Goal: Information Seeking & Learning: Learn about a topic

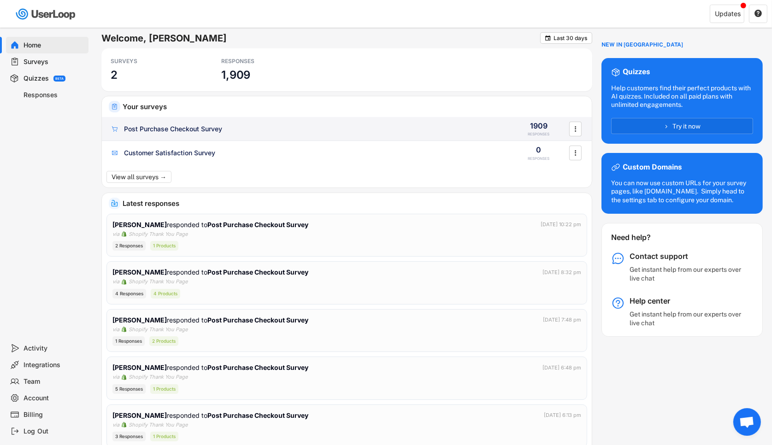
click at [215, 135] on div "Post Purchase Checkout Survey 1909 RESPONSES " at bounding box center [347, 129] width 490 height 24
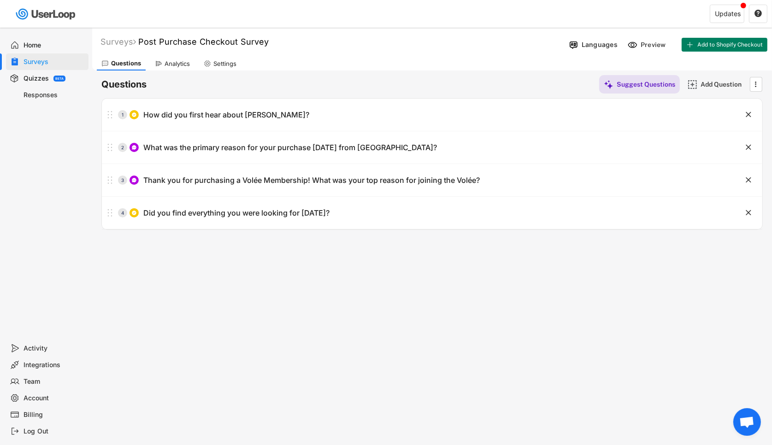
click at [183, 65] on div "Analytics" at bounding box center [177, 64] width 25 height 8
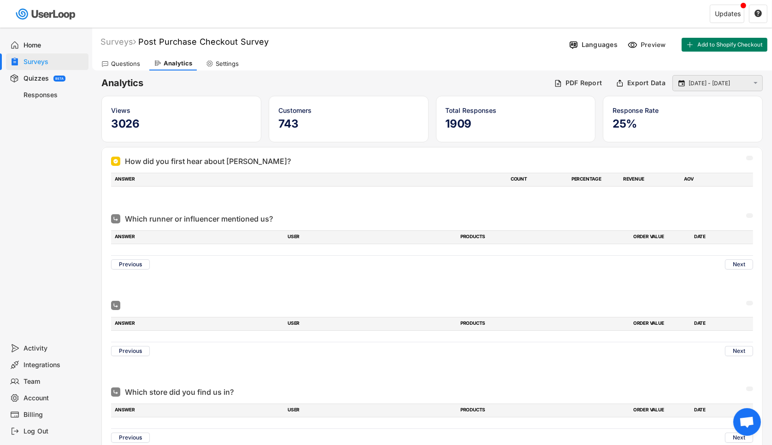
click at [702, 84] on input "[DATE] - [DATE]" at bounding box center [719, 83] width 61 height 9
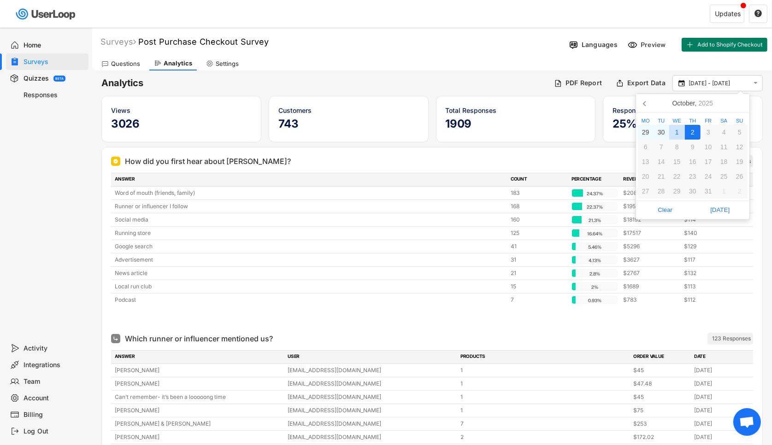
click at [679, 127] on div "1" at bounding box center [677, 132] width 16 height 15
type input "[DATE]"
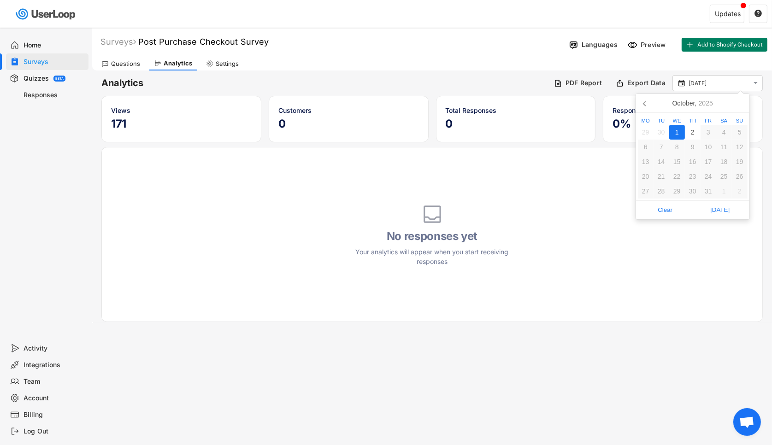
click at [679, 132] on div "1" at bounding box center [677, 132] width 16 height 15
click at [694, 136] on div "2" at bounding box center [693, 132] width 16 height 15
type input "[DATE] - [DATE]"
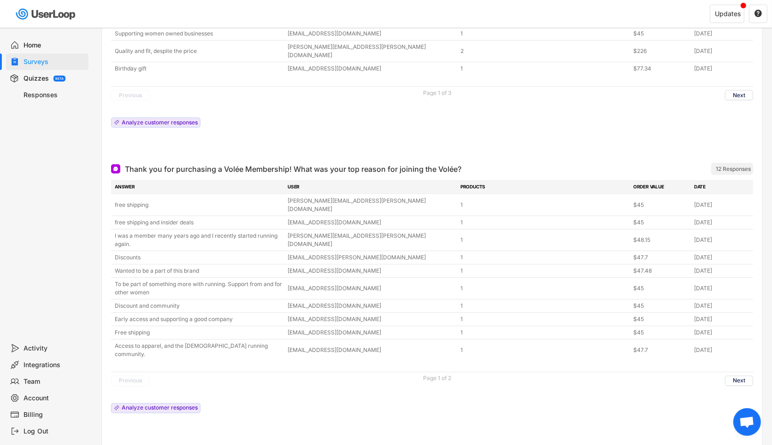
scroll to position [1553, 0]
click at [740, 377] on button "Next" at bounding box center [739, 382] width 28 height 10
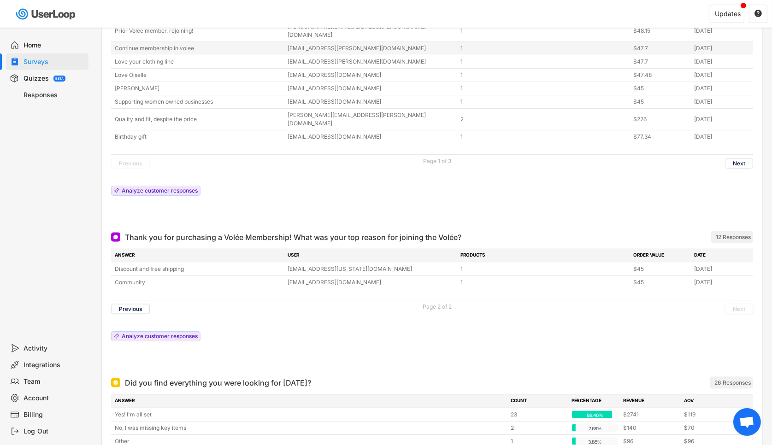
scroll to position [1536, 0]
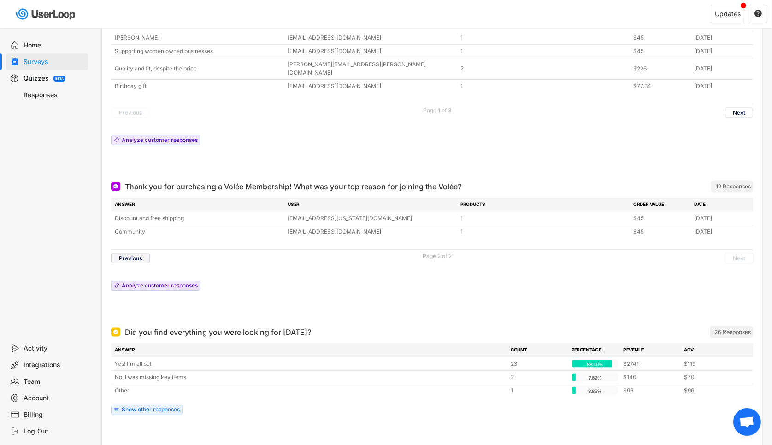
click at [138, 254] on button "Previous" at bounding box center [130, 259] width 39 height 10
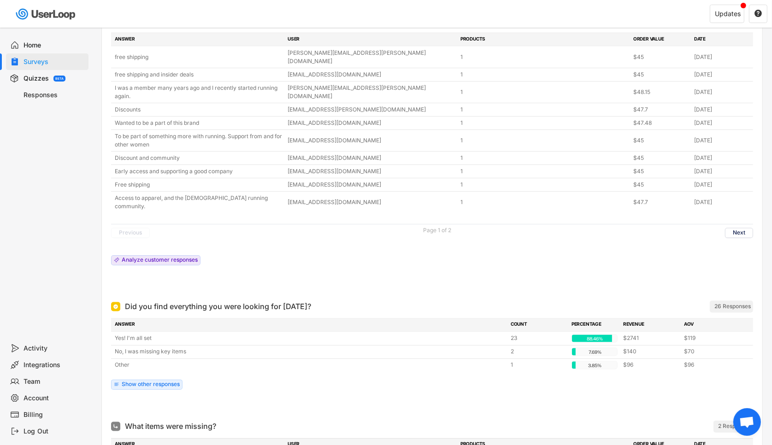
scroll to position [1701, 0]
click at [182, 258] on div "Analyze customer responses" at bounding box center [160, 261] width 76 height 6
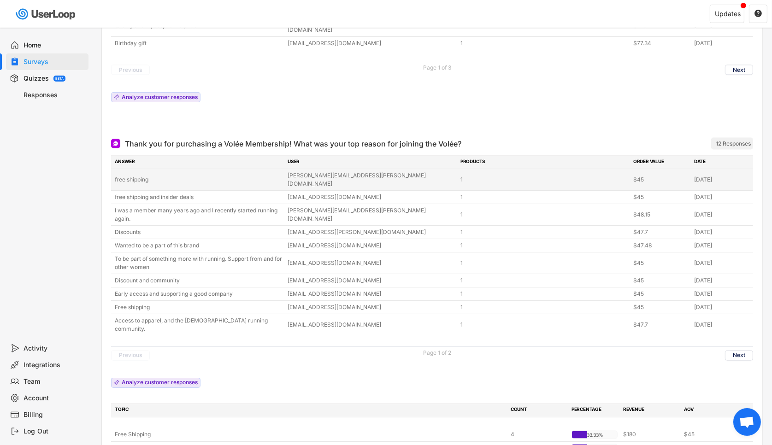
scroll to position [1578, 0]
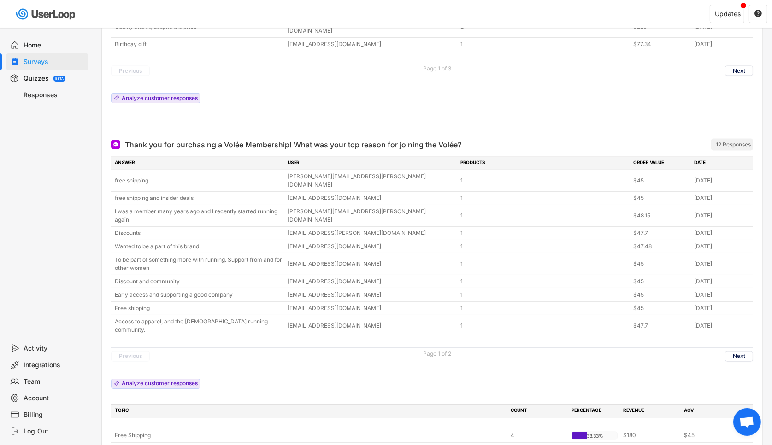
click at [48, 95] on div "Responses" at bounding box center [54, 95] width 61 height 9
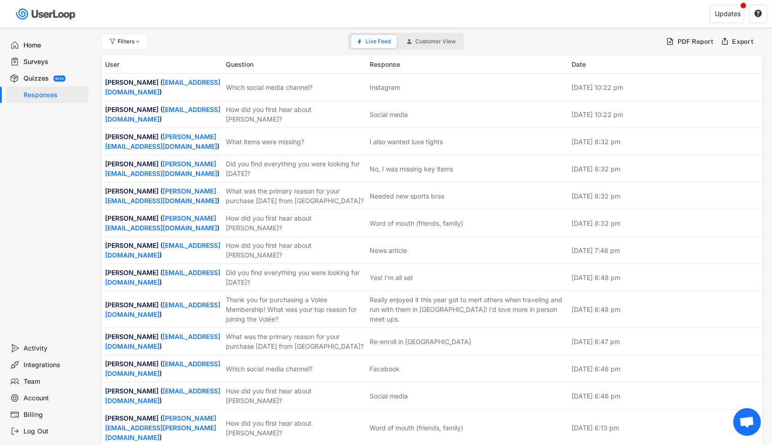
click at [42, 65] on div "Surveys" at bounding box center [54, 62] width 61 height 9
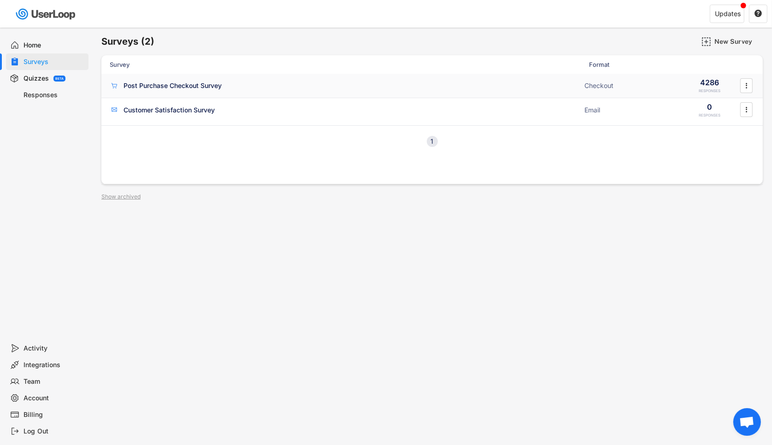
click at [184, 89] on div "Post Purchase Checkout Survey" at bounding box center [173, 85] width 98 height 9
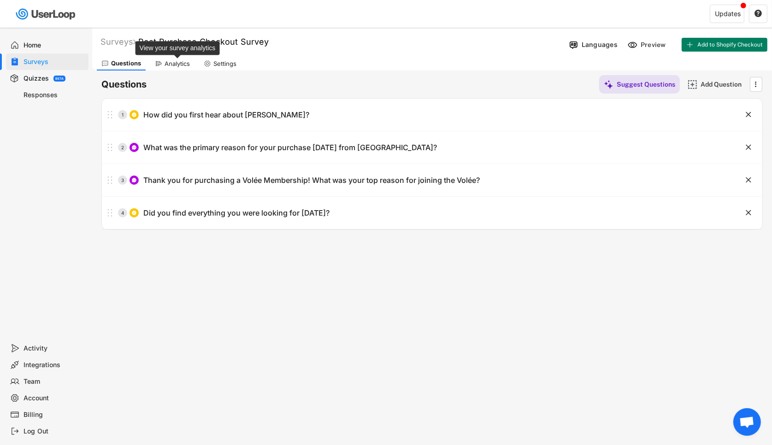
click at [170, 60] on div "Analytics" at bounding box center [177, 64] width 25 height 8
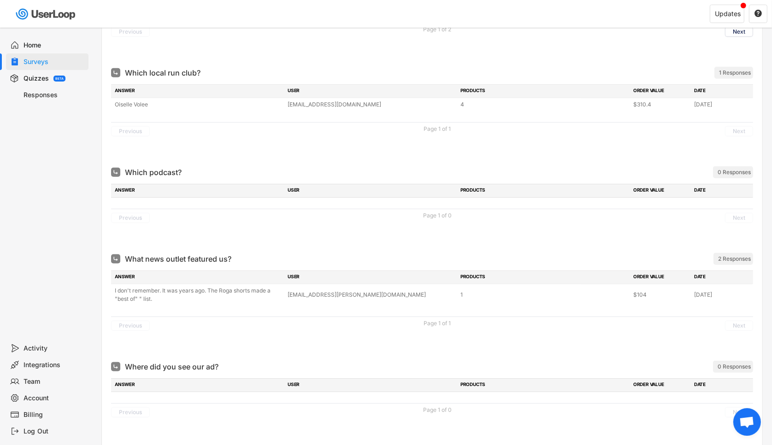
scroll to position [739, 0]
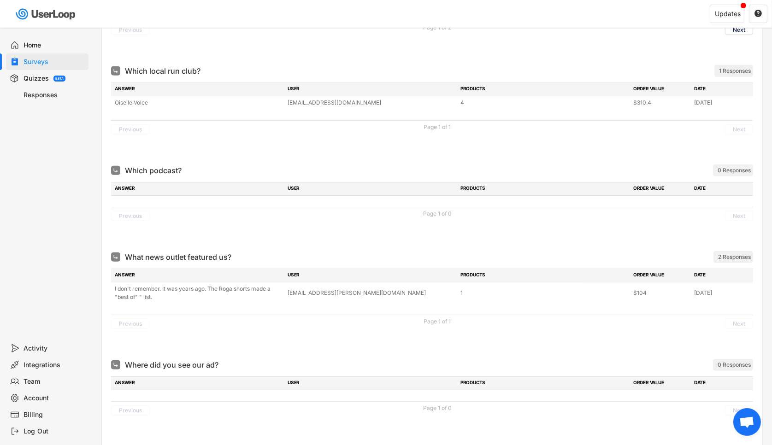
click at [39, 345] on div "Activity" at bounding box center [54, 348] width 61 height 9
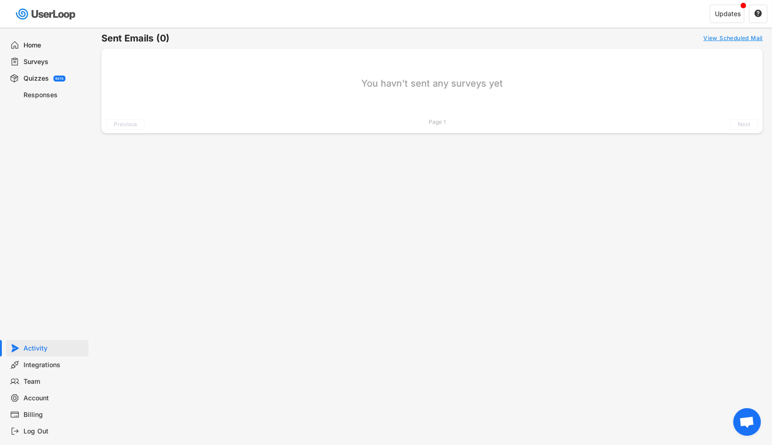
click at [58, 366] on div "Integrations" at bounding box center [54, 365] width 61 height 9
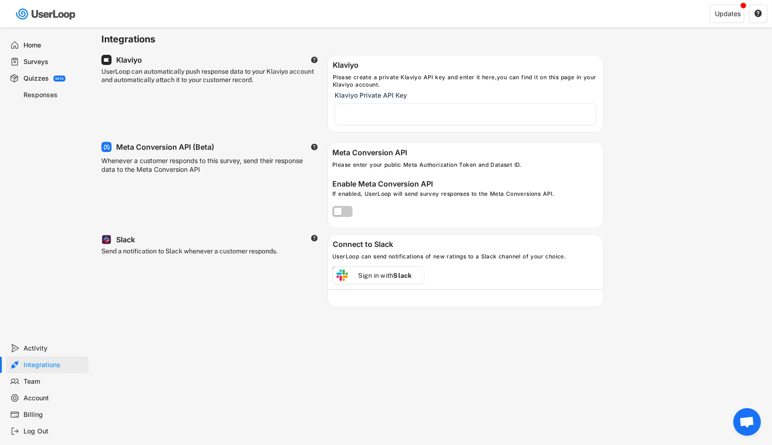
click at [313, 59] on text "" at bounding box center [314, 59] width 6 height 7
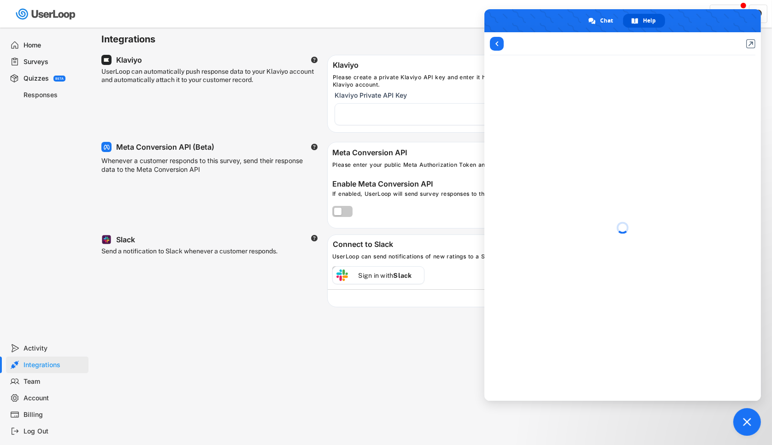
click at [274, 53] on div "UserLoop can automatically push response data to your Klaviyo account and autom…" at bounding box center [352, 89] width 502 height 87
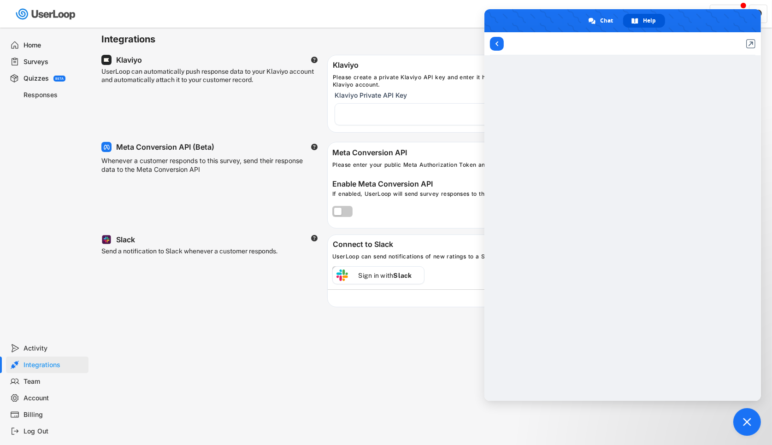
click at [28, 395] on div "Account" at bounding box center [54, 398] width 61 height 9
select select ""en""
select select ""1_week""
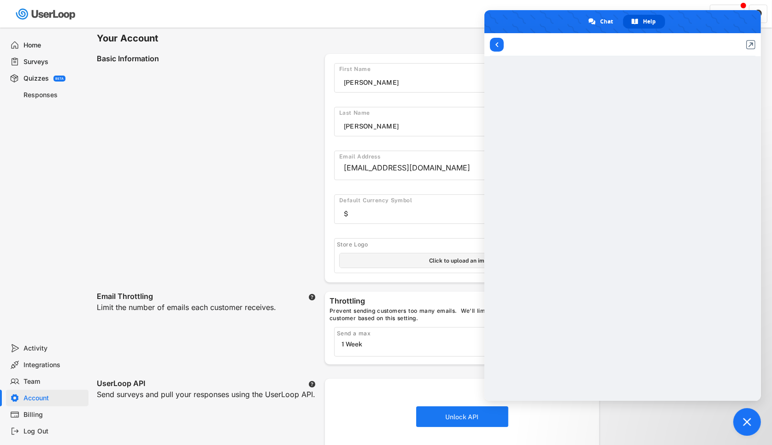
click at [750, 427] on span "Close chat" at bounding box center [747, 422] width 28 height 28
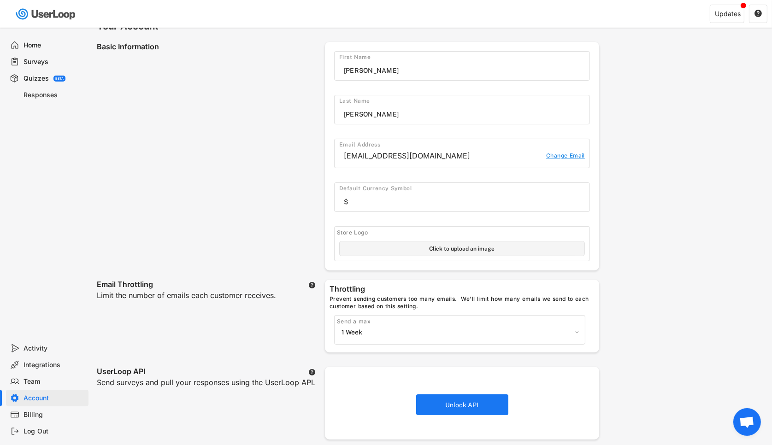
scroll to position [17, 0]
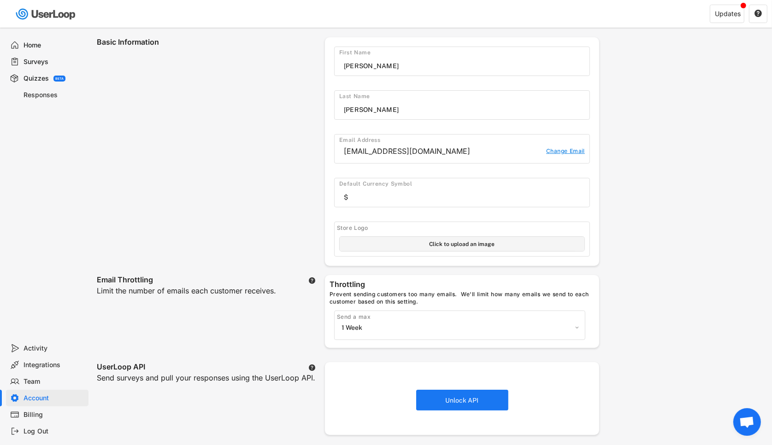
click at [41, 411] on div "Billing" at bounding box center [54, 415] width 61 height 9
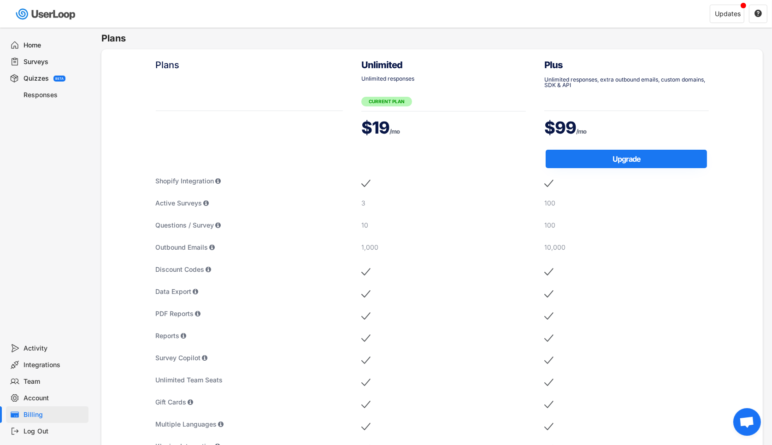
click at [46, 45] on div "Home" at bounding box center [54, 45] width 61 height 9
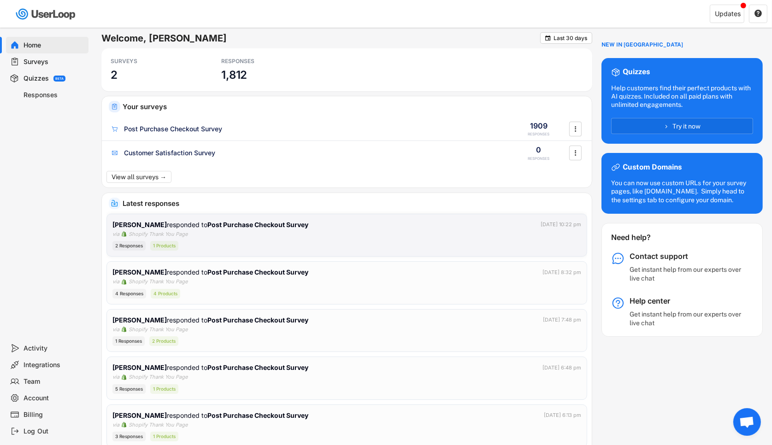
click at [373, 227] on div "[PERSON_NAME] responded to Post Purchase Checkout Survey [DATE] 10:22 pm" at bounding box center [346, 225] width 469 height 10
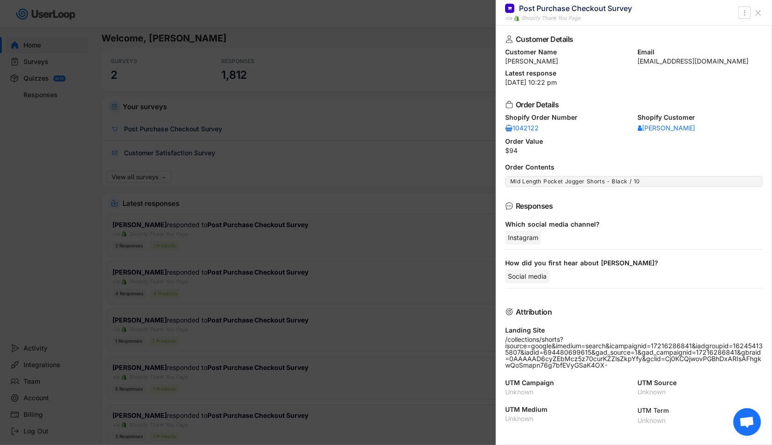
click at [415, 167] on div at bounding box center [386, 222] width 772 height 445
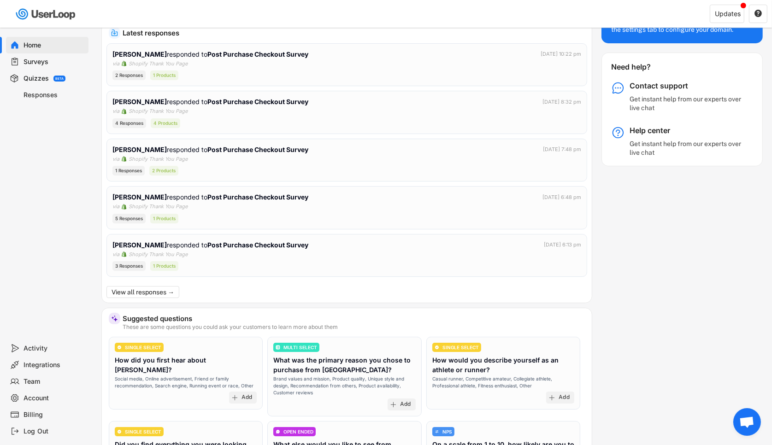
scroll to position [227, 0]
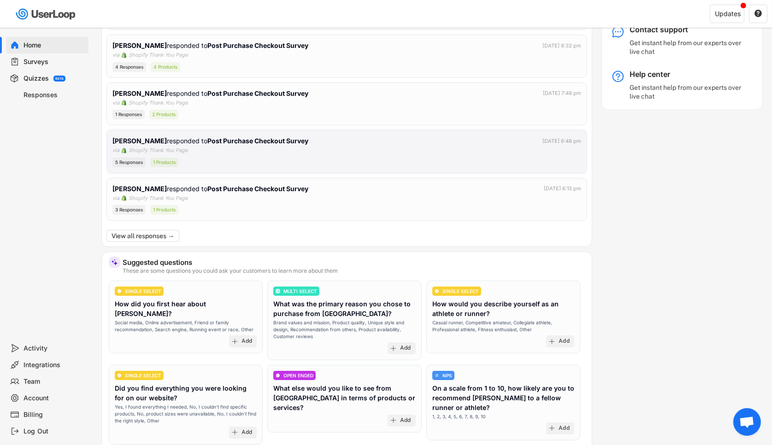
click at [388, 159] on div "5 Responses 1 Products" at bounding box center [346, 163] width 469 height 10
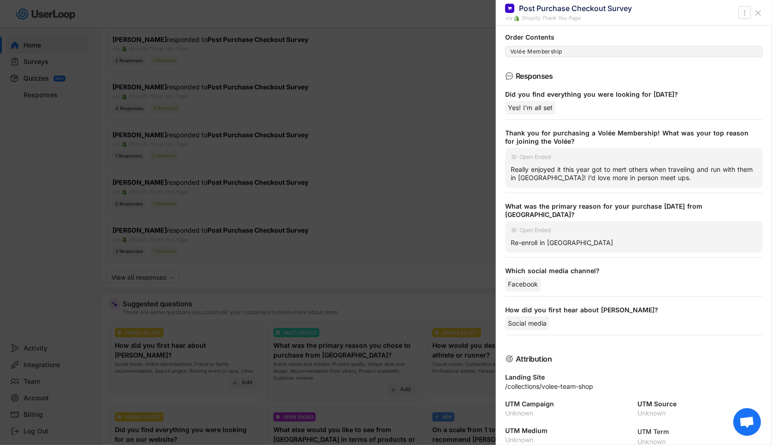
scroll to position [0, 0]
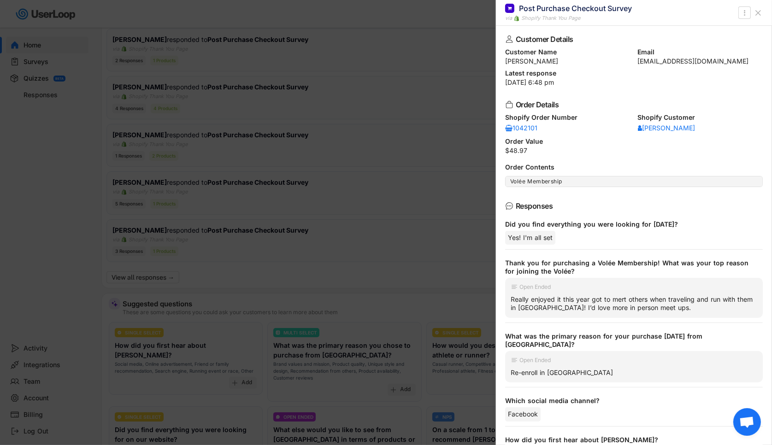
click at [447, 207] on div at bounding box center [386, 222] width 772 height 445
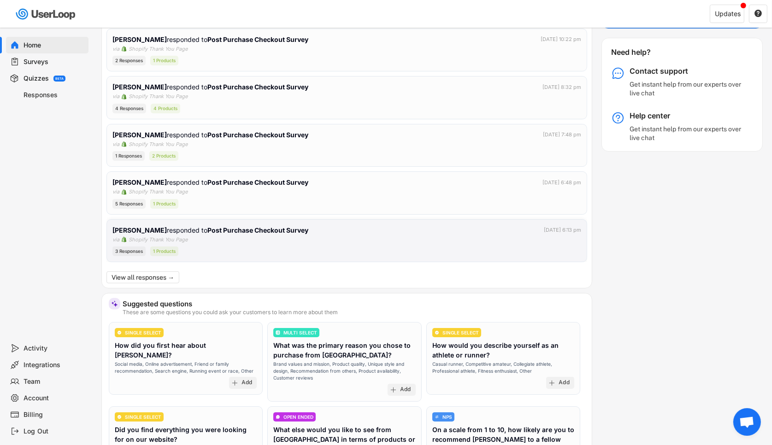
click at [374, 248] on div "3 Responses 1 Products" at bounding box center [346, 252] width 469 height 10
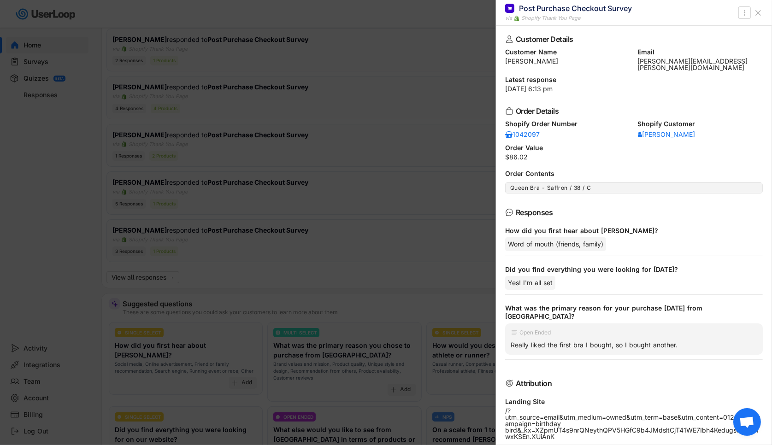
click at [377, 221] on div at bounding box center [386, 222] width 772 height 445
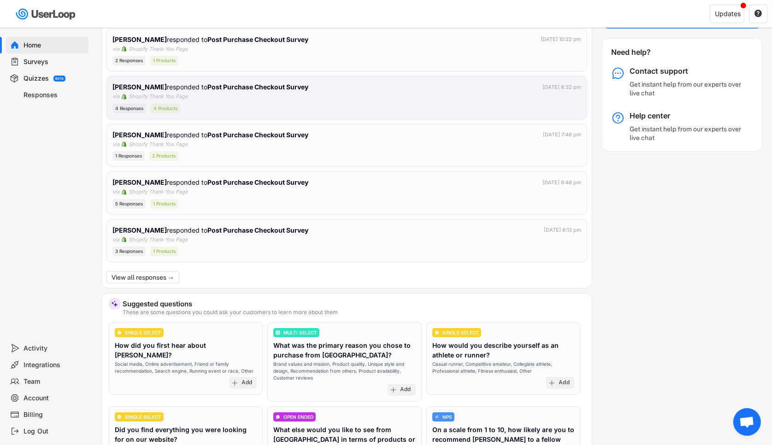
click at [252, 104] on div "4 Responses 4 Products" at bounding box center [346, 109] width 469 height 10
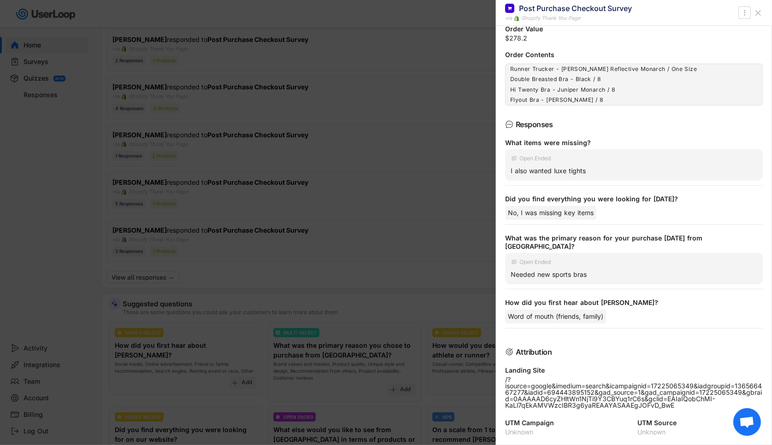
scroll to position [131, 0]
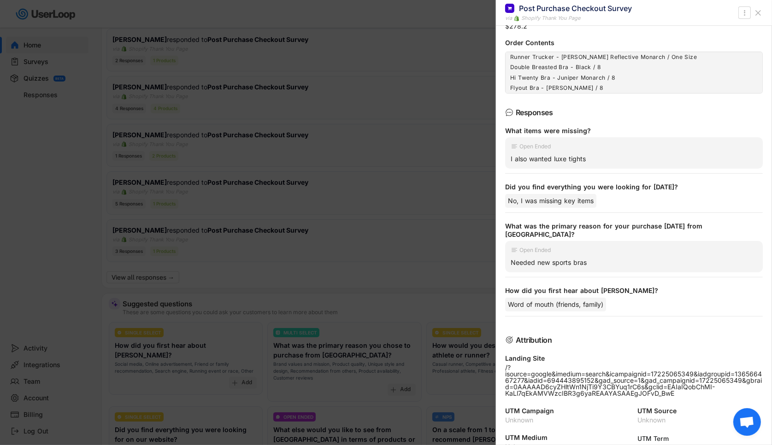
click at [373, 229] on div at bounding box center [386, 222] width 772 height 445
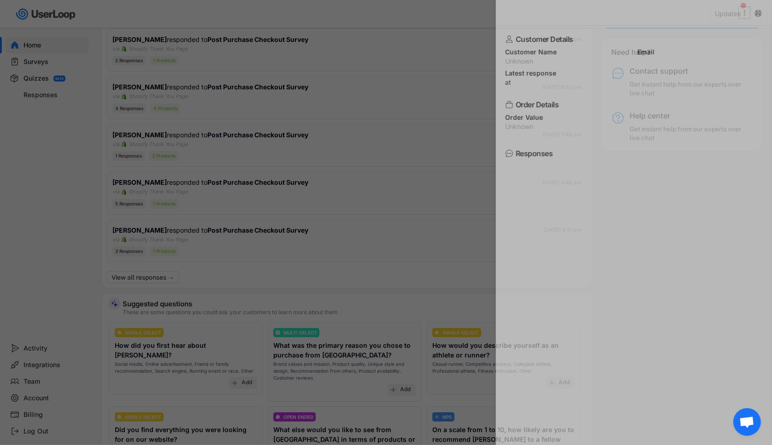
scroll to position [0, 0]
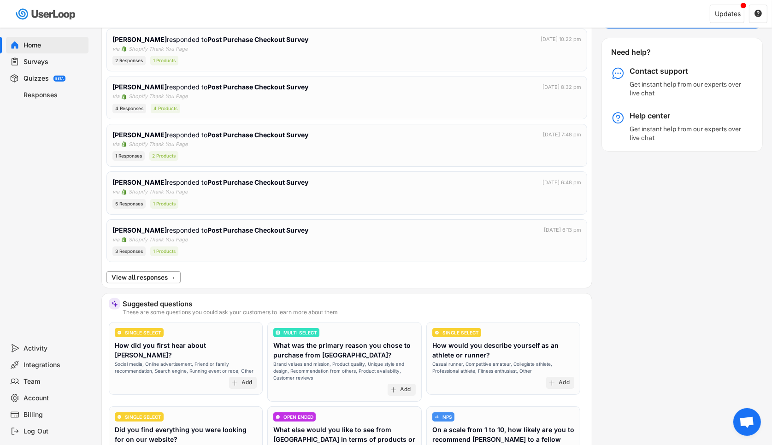
click at [139, 279] on button "View all responses →" at bounding box center [143, 277] width 74 height 12
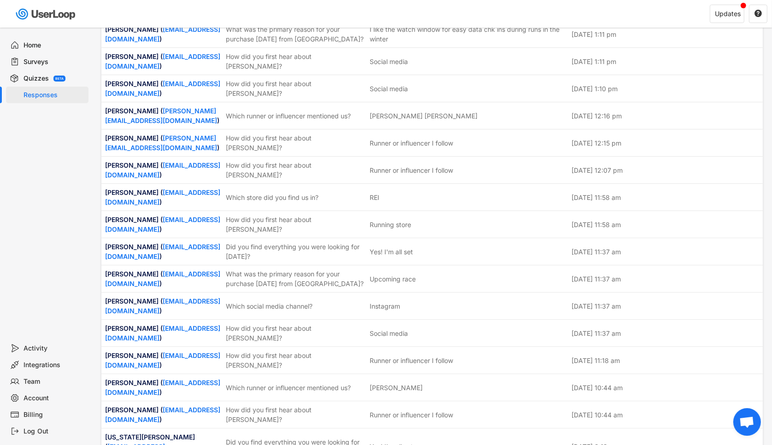
scroll to position [11553, 0]
